Goal: Find specific page/section: Find specific page/section

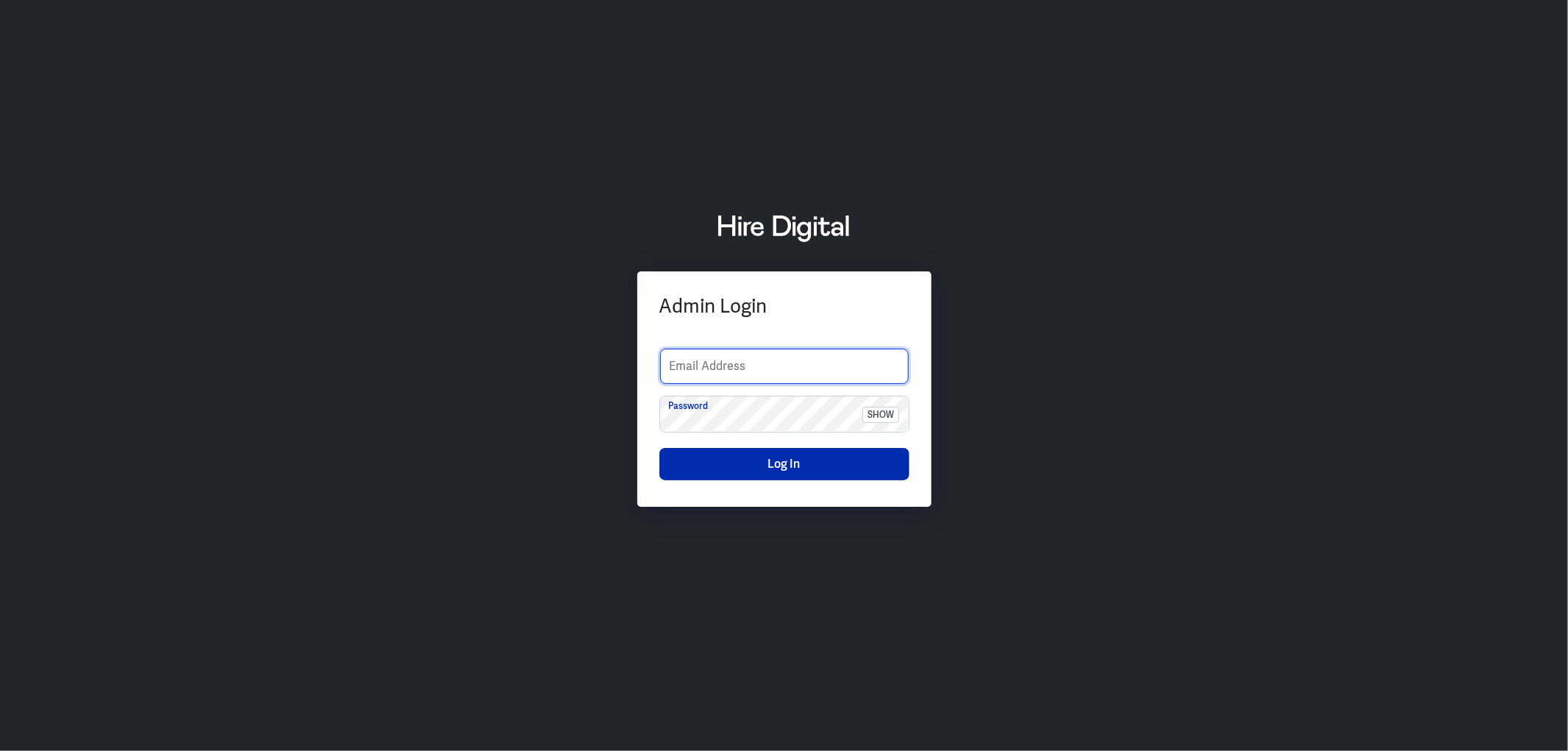
type input "[PERSON_NAME][EMAIL_ADDRESS][PERSON_NAME][DOMAIN_NAME]"
drag, startPoint x: 755, startPoint y: 468, endPoint x: 650, endPoint y: 469, distance: 105.0
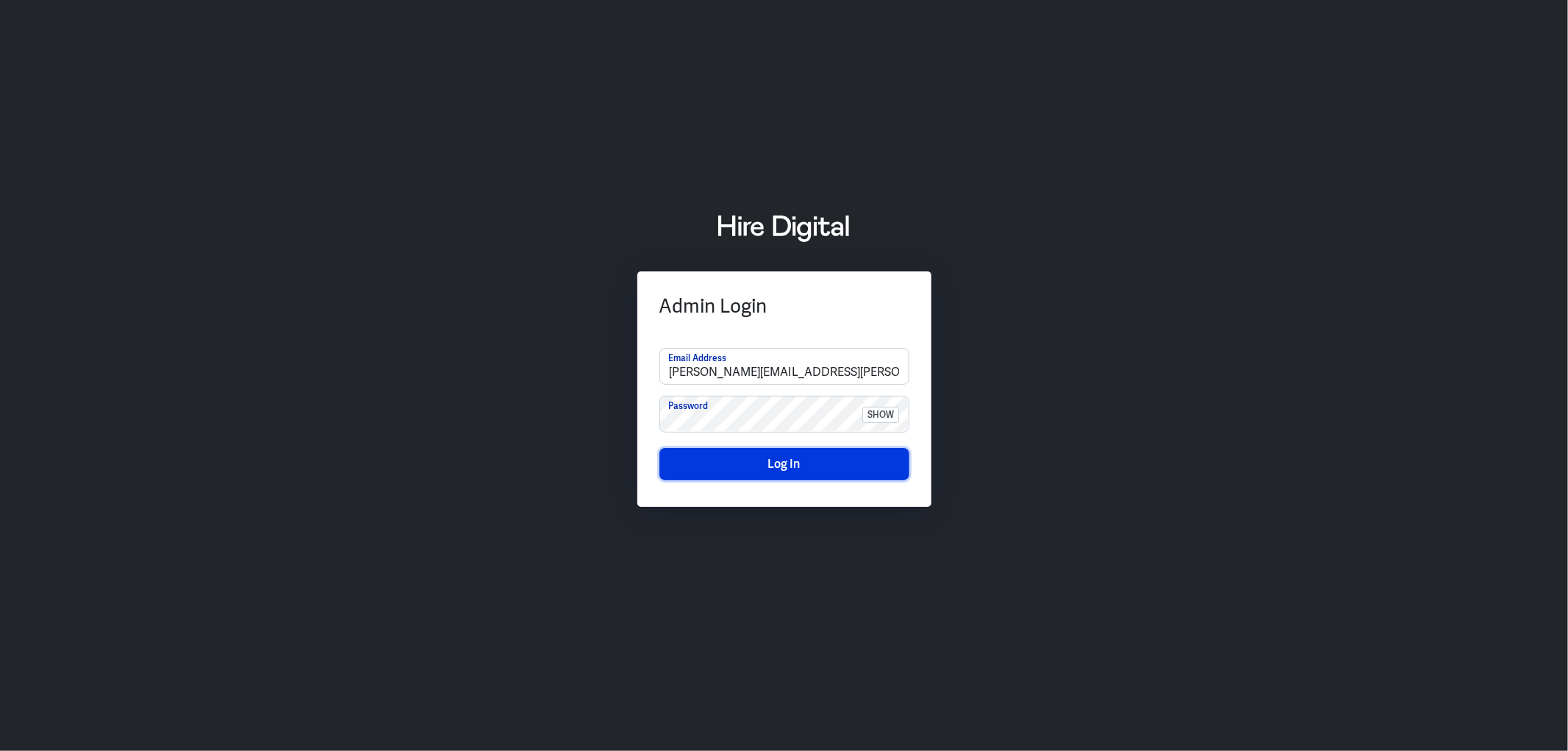
click at [755, 469] on button "Log In" at bounding box center [784, 465] width 250 height 33
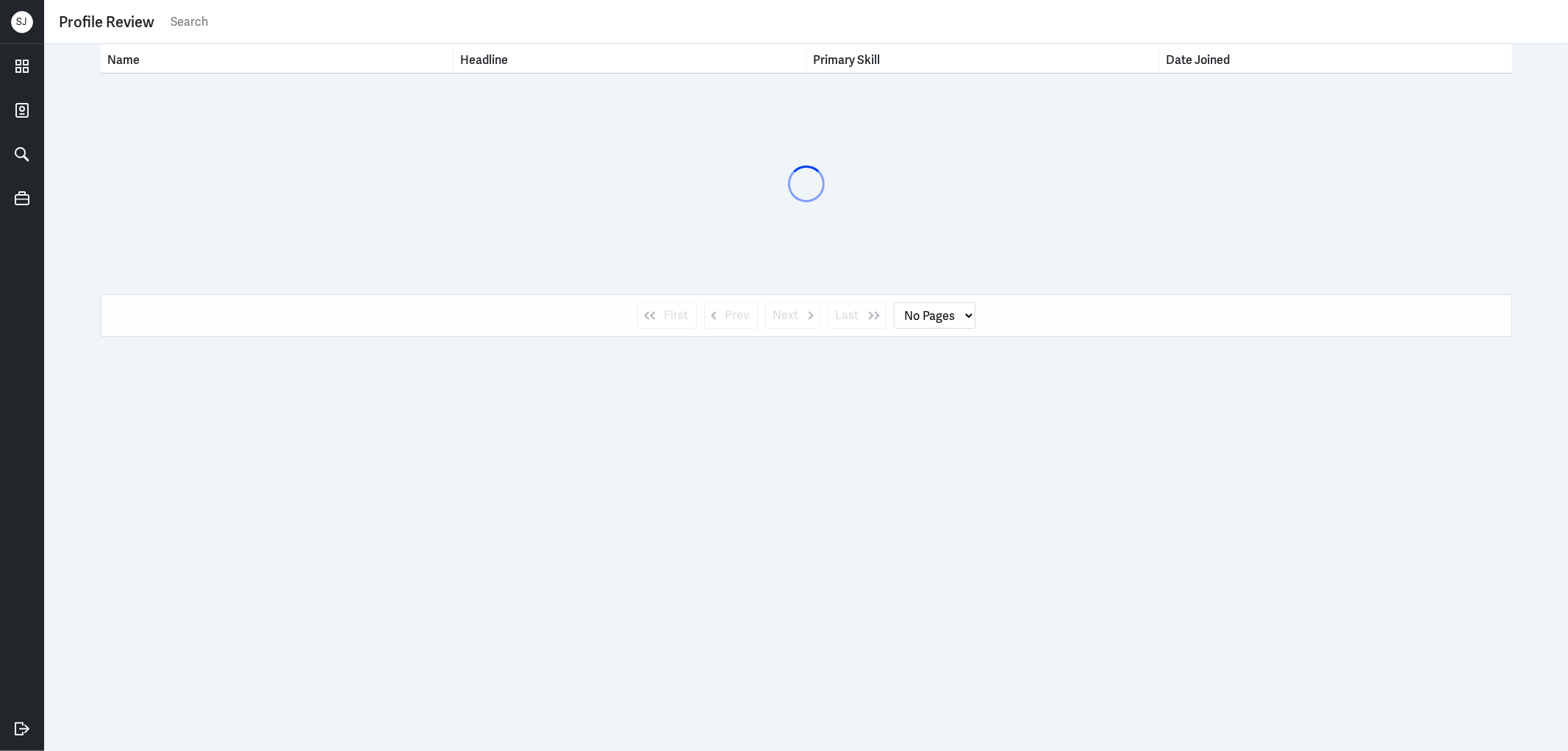
select select "1"
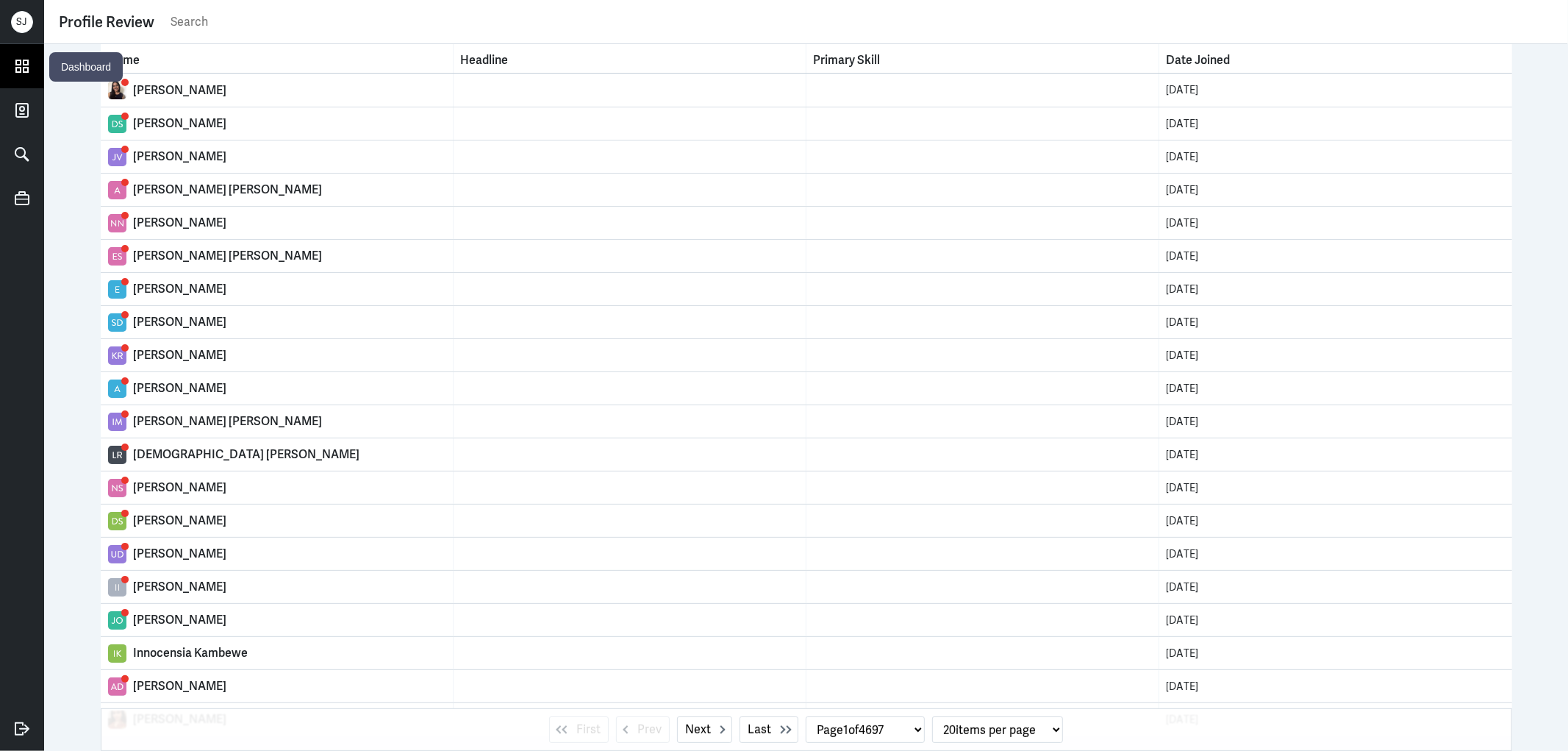
click at [32, 64] on icon at bounding box center [21, 66] width 22 height 22
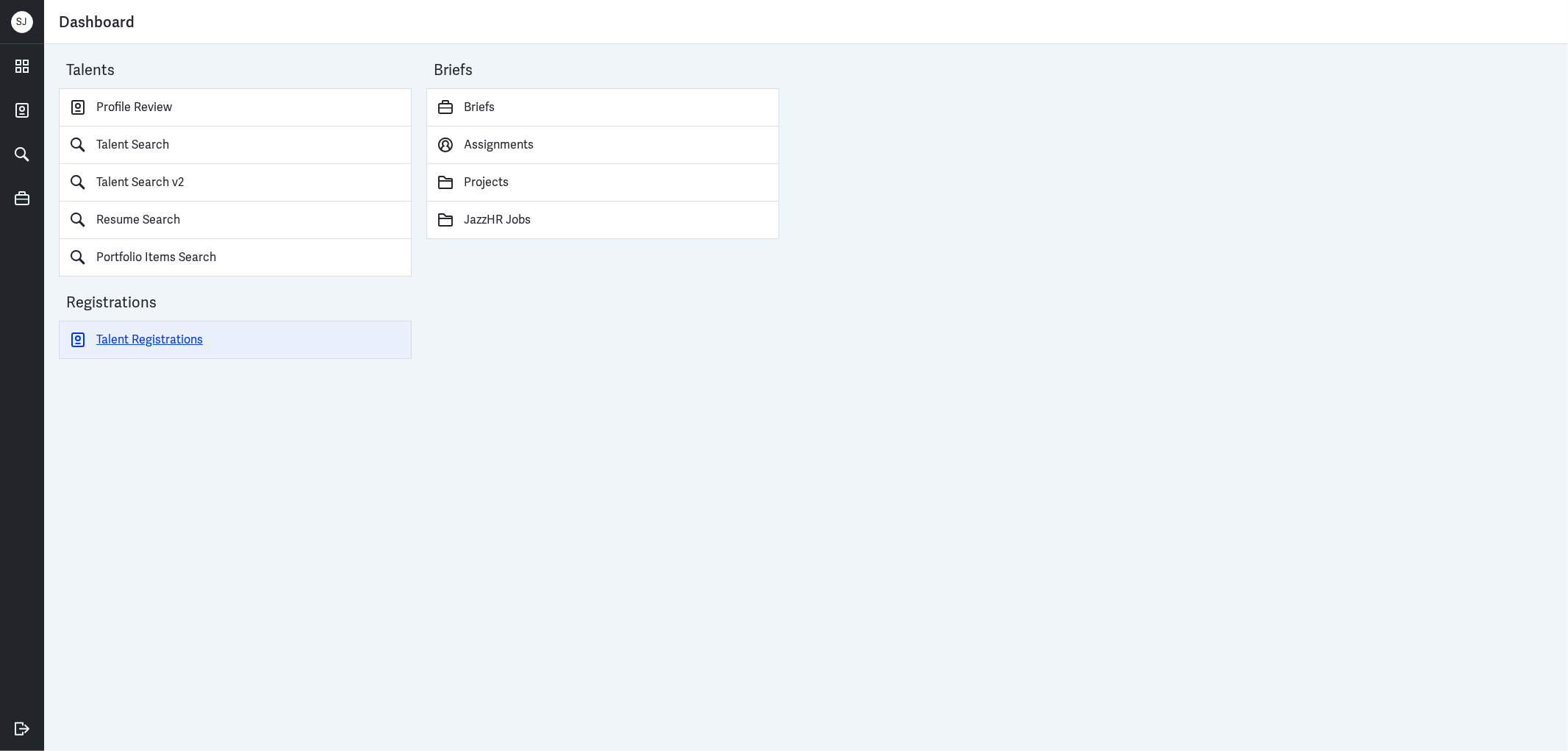
click at [147, 340] on link "Talent Registrations" at bounding box center [235, 340] width 353 height 39
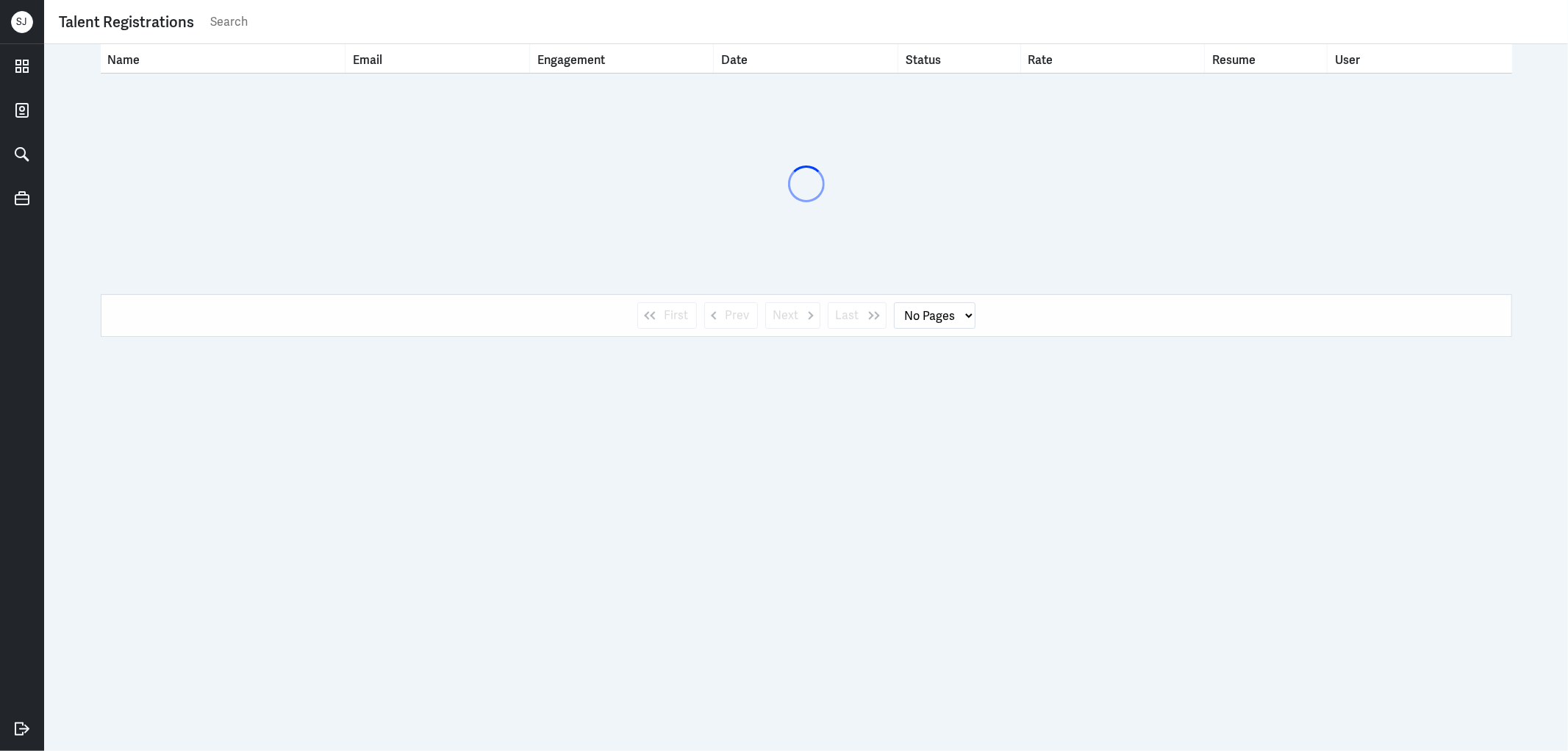
select select "1"
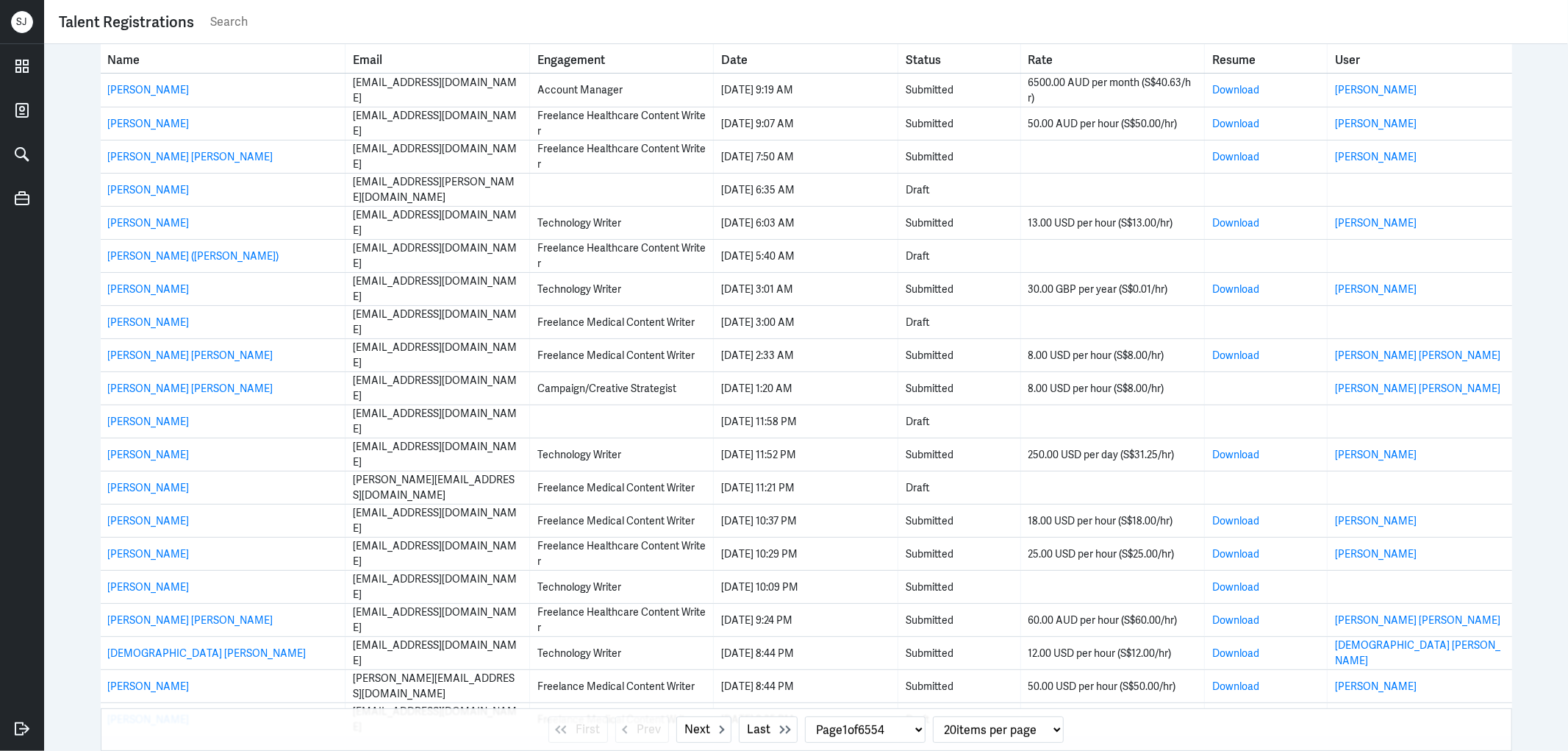
click at [211, 23] on input "text" at bounding box center [882, 21] width 1345 height 22
paste input "[EMAIL_ADDRESS][DOMAIN_NAME]"
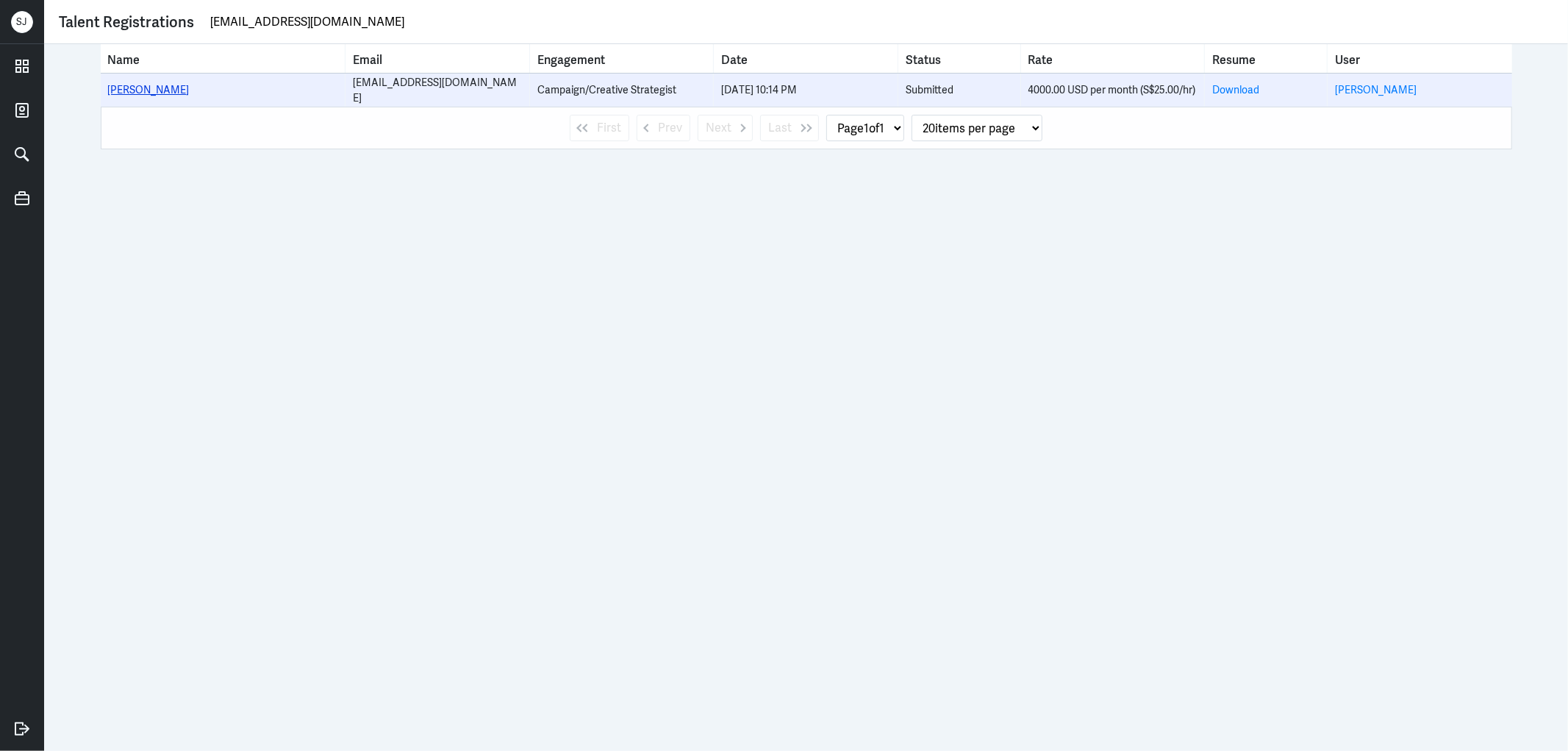
type input "[EMAIL_ADDRESS][DOMAIN_NAME]"
click at [168, 89] on link "[PERSON_NAME]" at bounding box center [148, 90] width 82 height 13
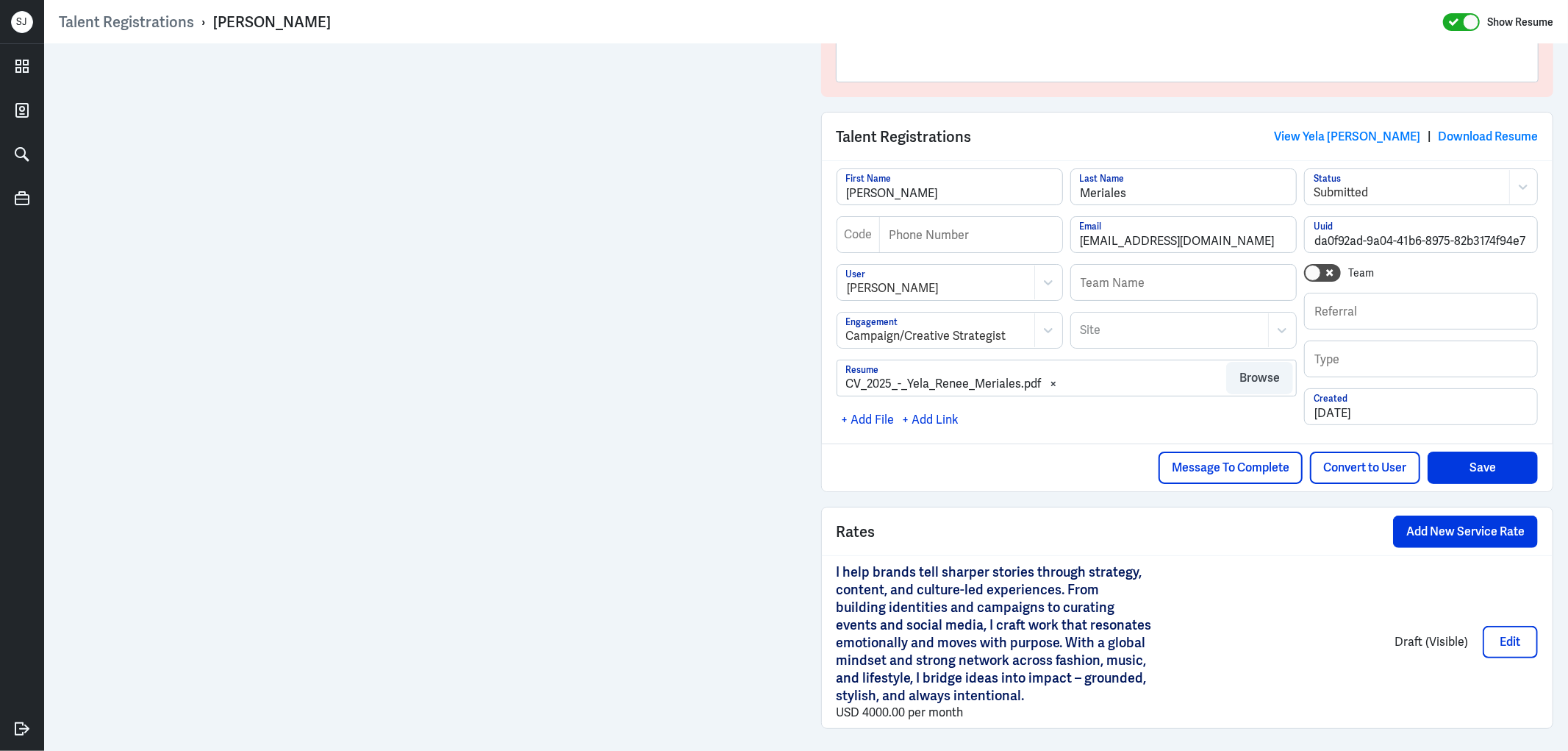
scroll to position [143, 0]
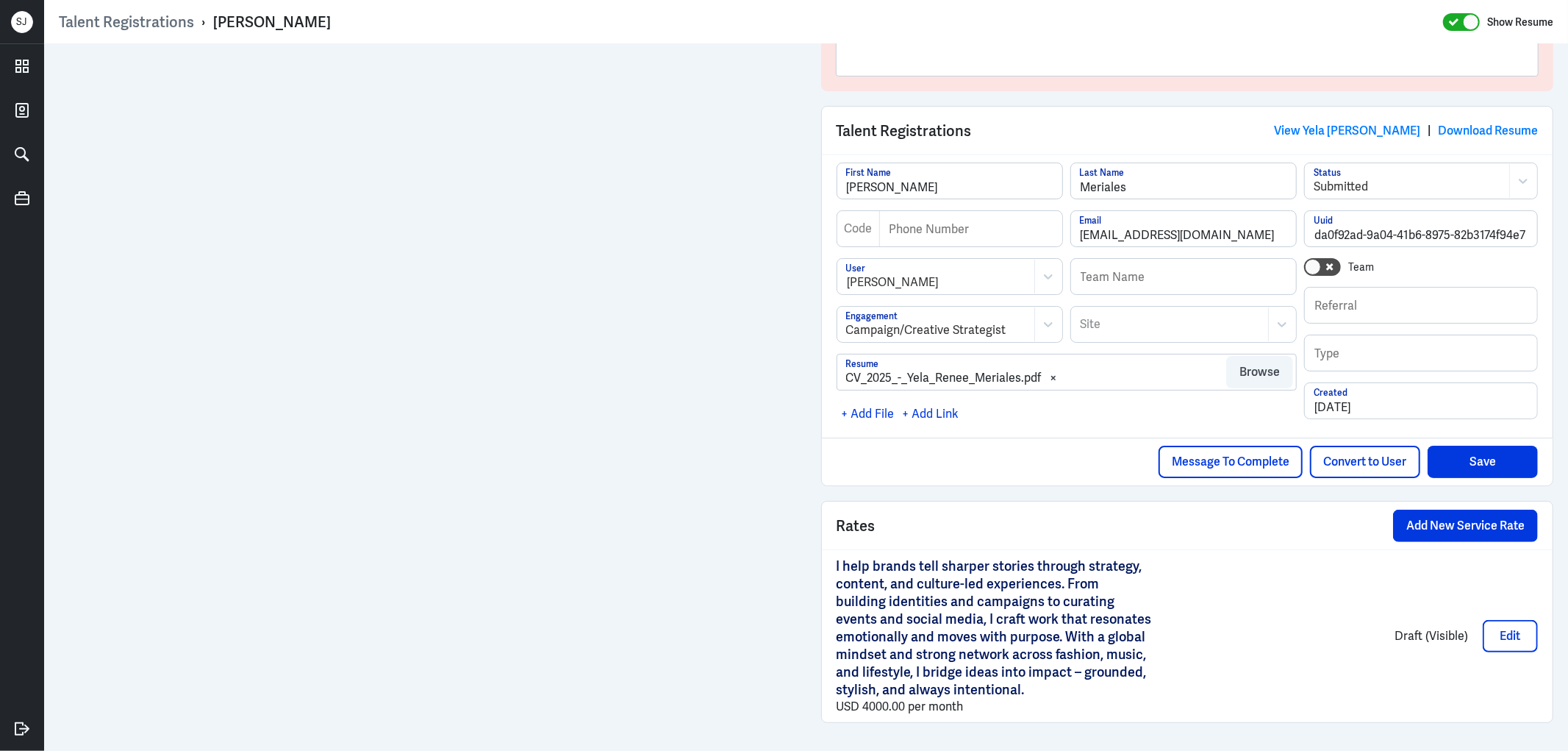
click at [911, 706] on div "USD 4000.00 per month" at bounding box center [995, 707] width 316 height 16
copy div "USD 4000.00 per month"
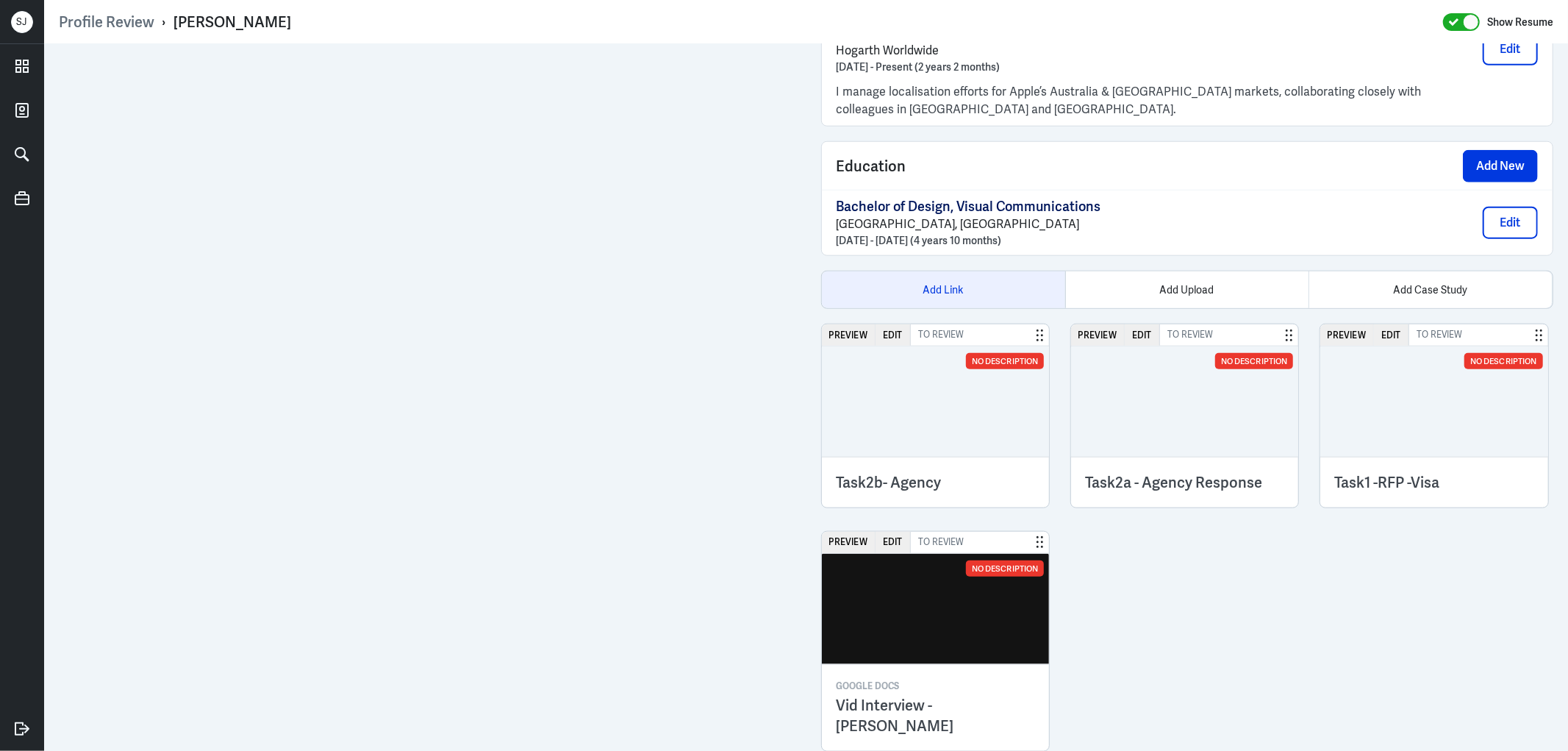
scroll to position [1187, 0]
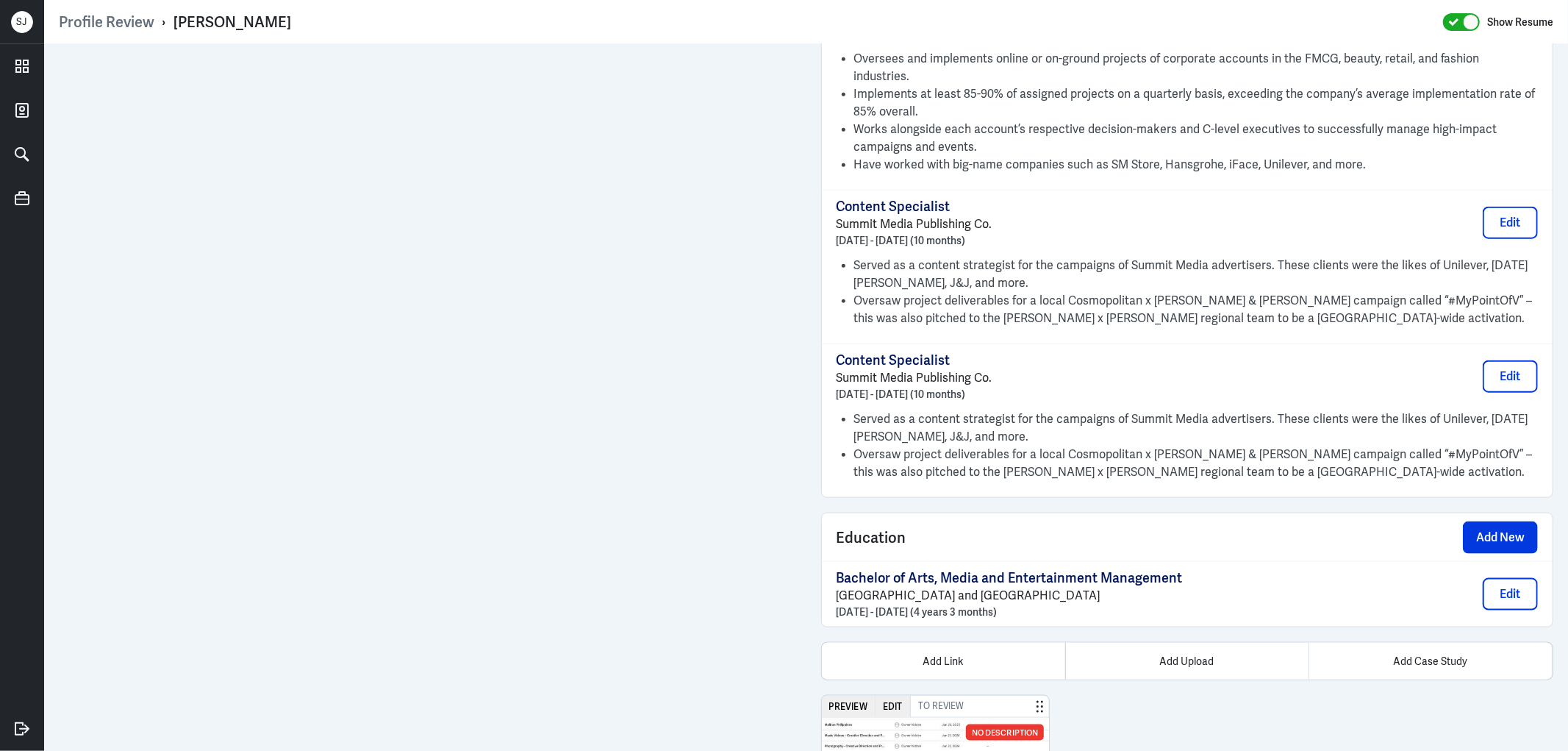
scroll to position [1491, 0]
